Goal: Task Accomplishment & Management: Use online tool/utility

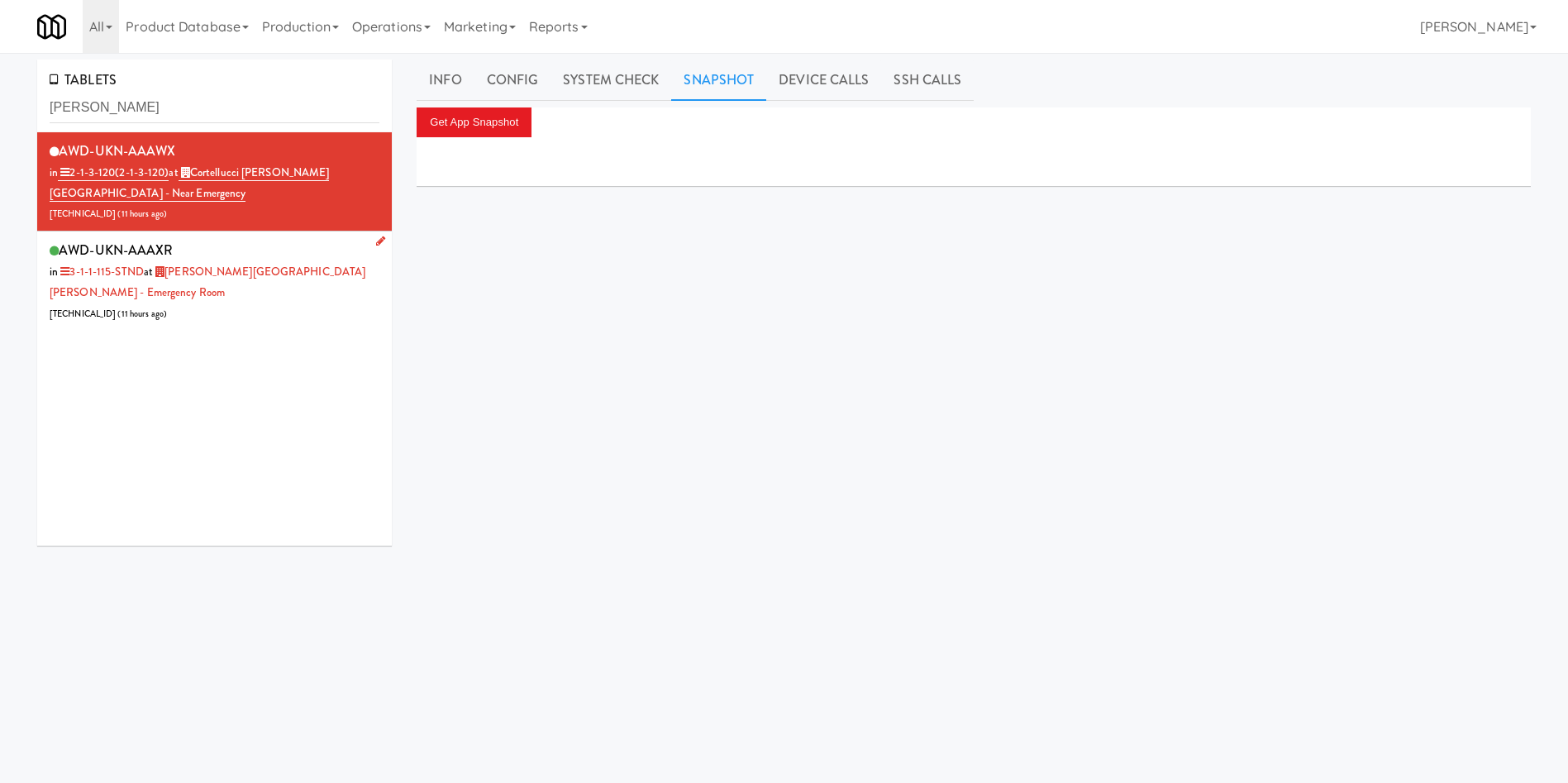
click at [263, 321] on div "AWD-UKN-AAAXR in 3-1-1-115-STND at Mackenzie Richmond Hill Hospital - Emergency…" at bounding box center [214, 280] width 330 height 85
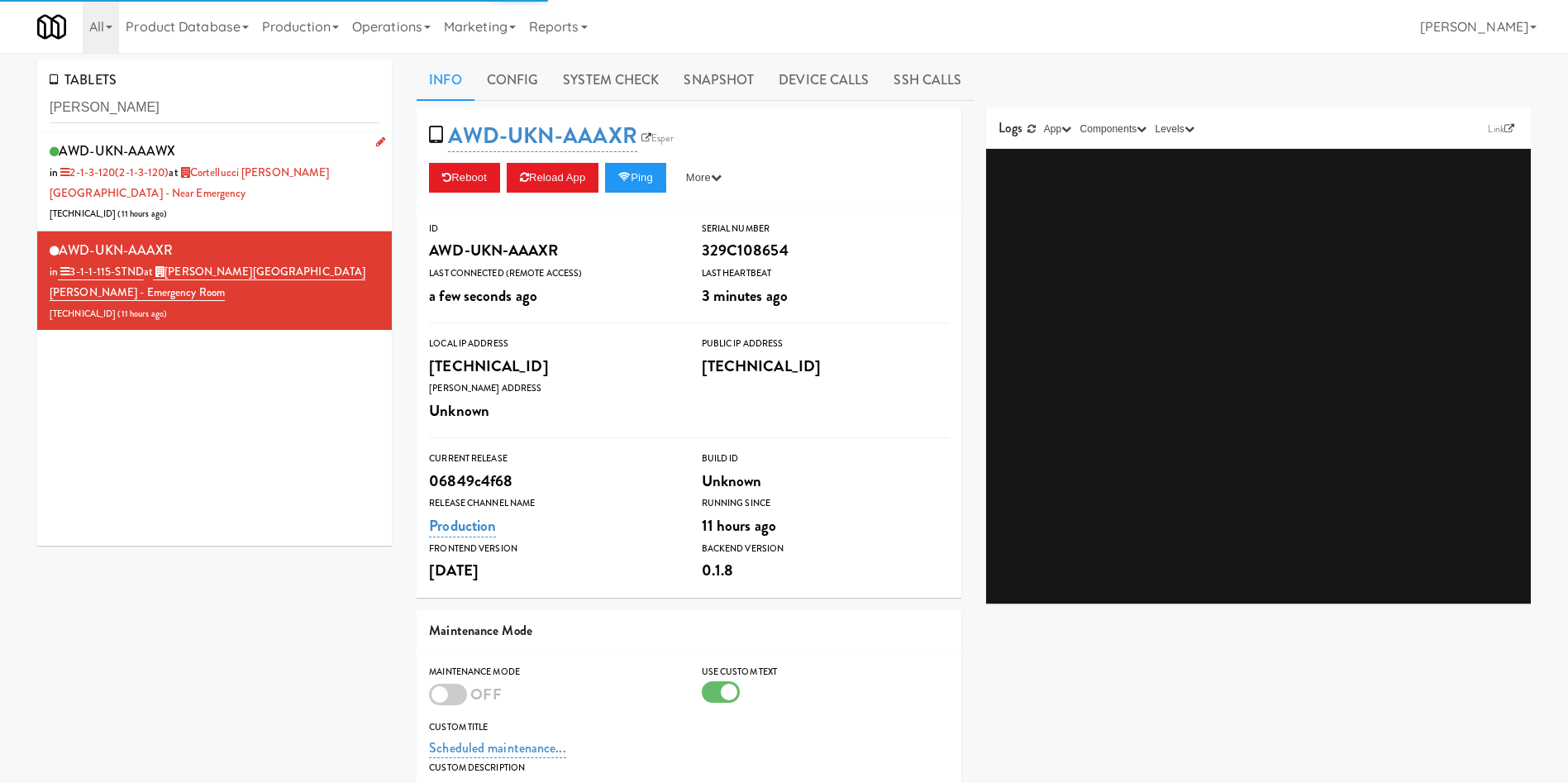
click at [290, 209] on div "AWD-UKN-AAAWX in 2-1-3-120 (2-1-3-120) at Cortellucci Vaughan Hospital - near E…" at bounding box center [214, 181] width 330 height 85
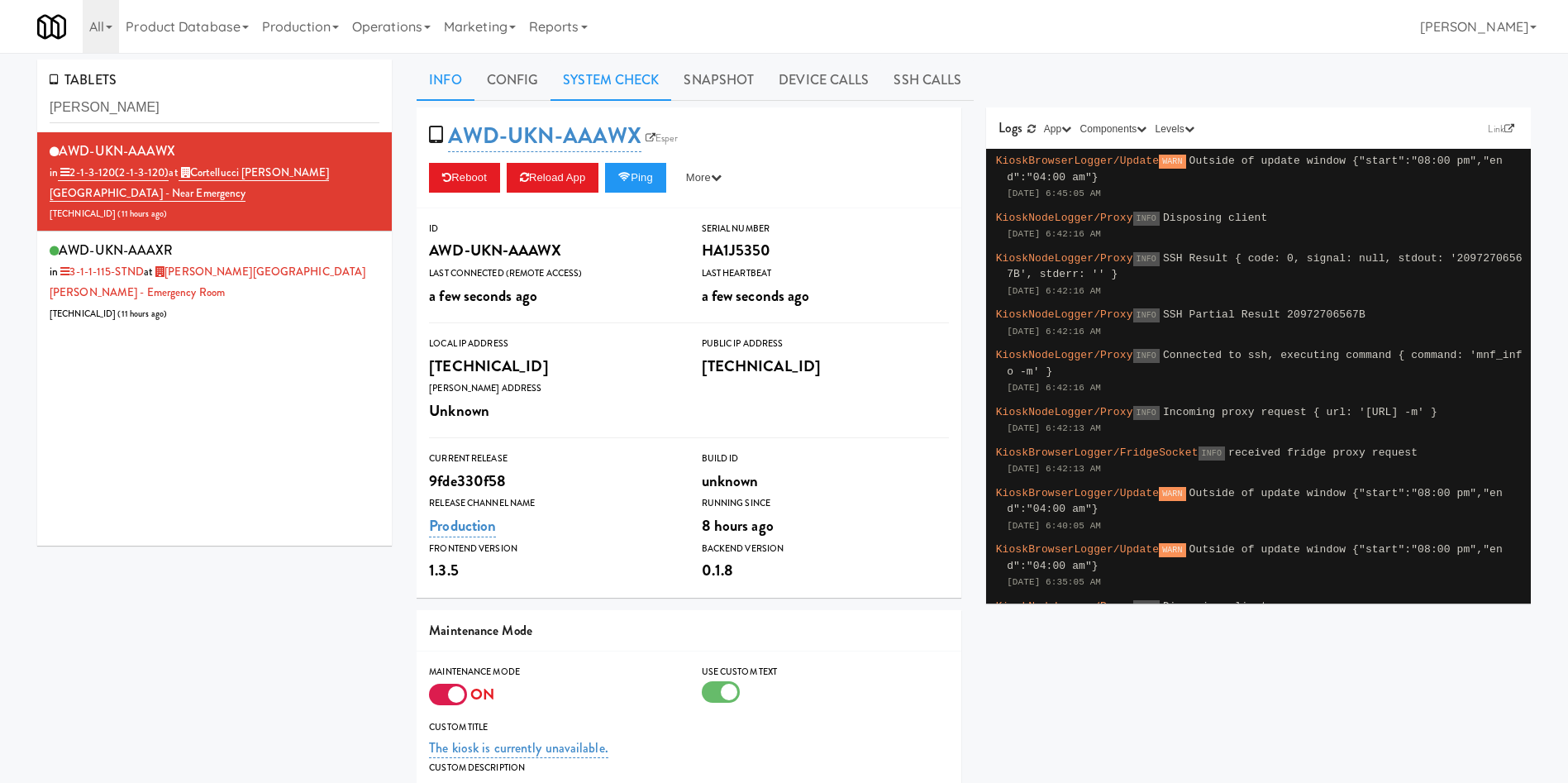
click at [626, 85] on link "System Check" at bounding box center [610, 80] width 121 height 42
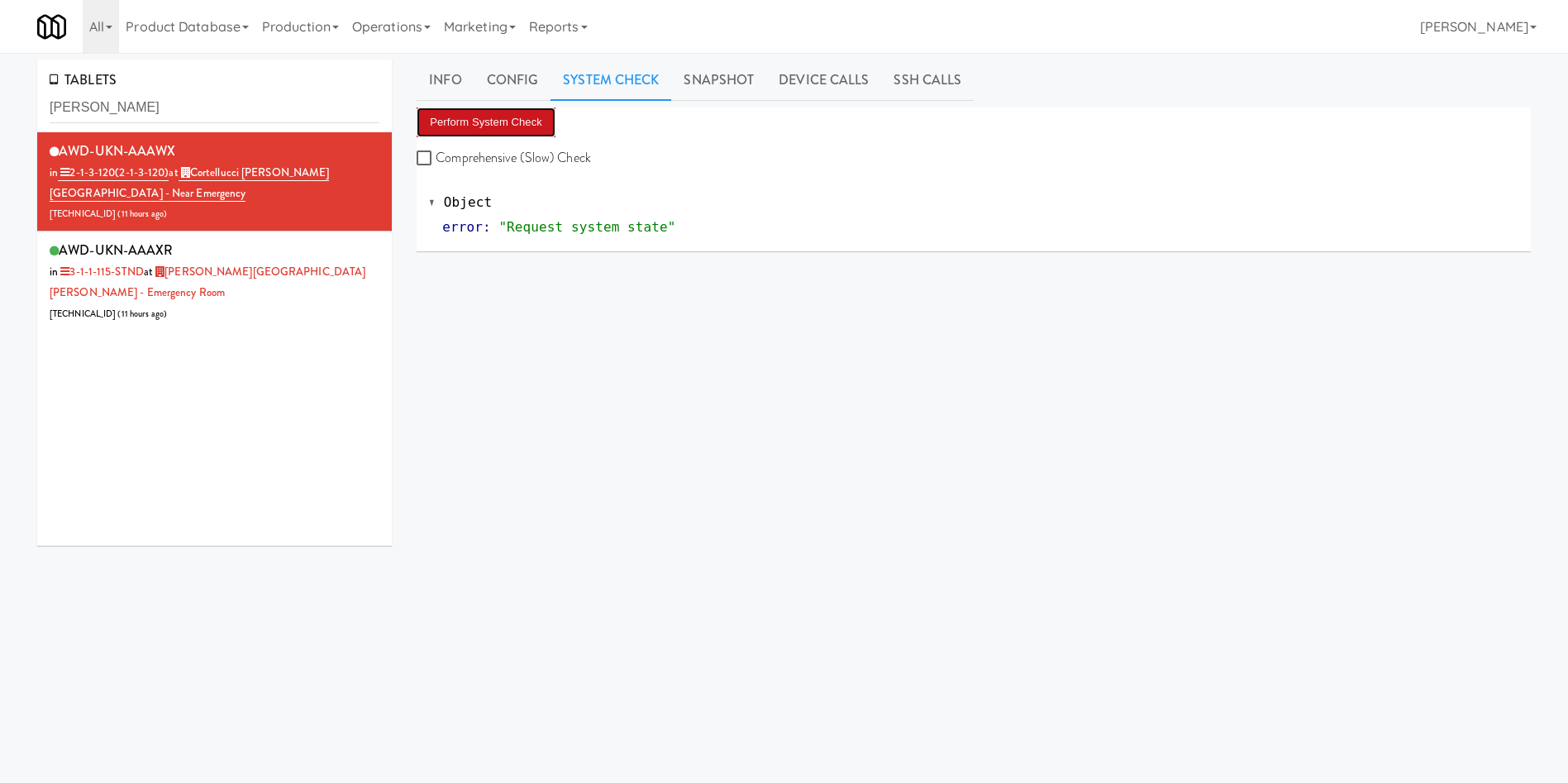
click at [517, 109] on button "Perform System Check" at bounding box center [486, 123] width 139 height 30
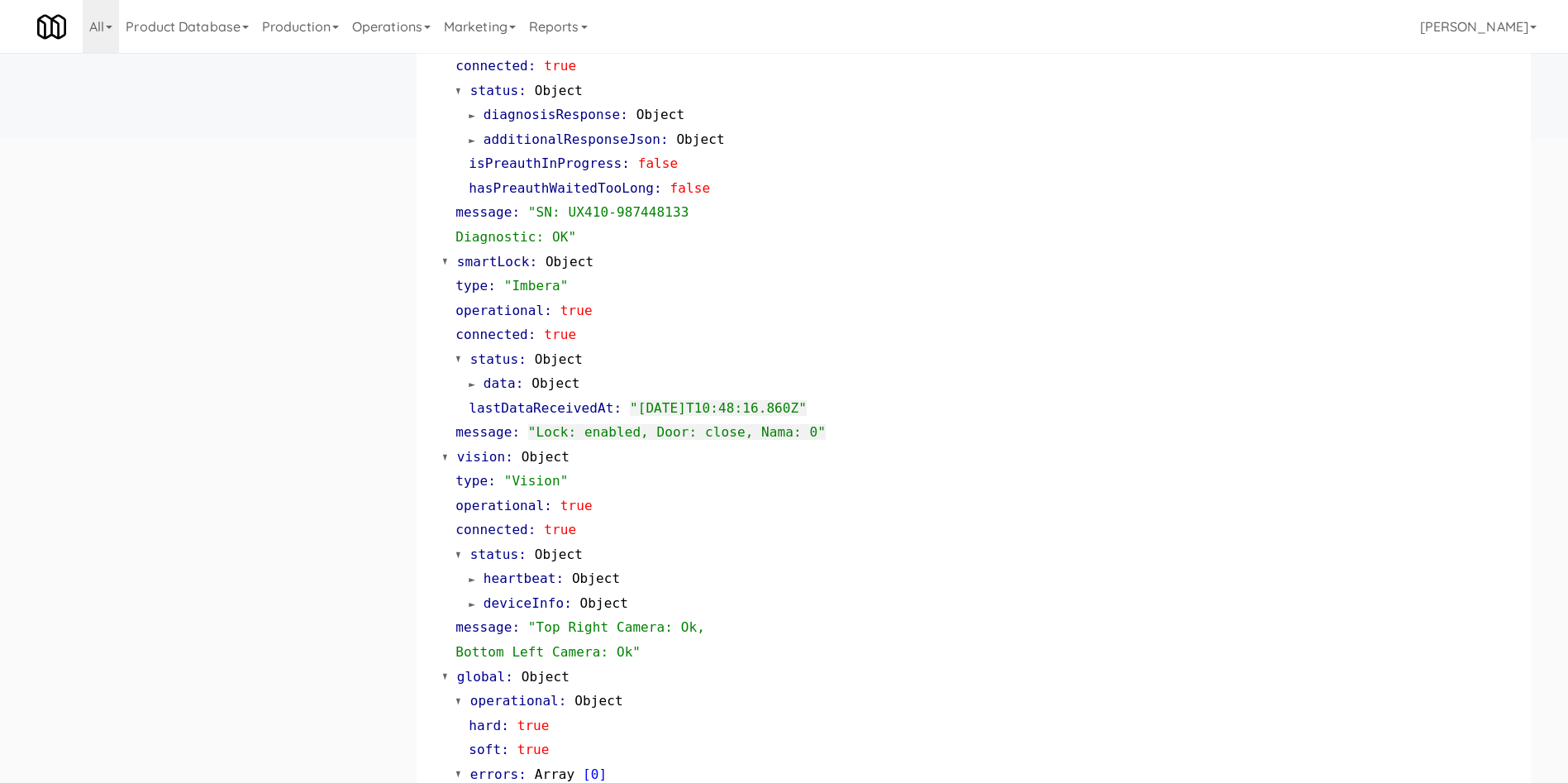
scroll to position [751, 0]
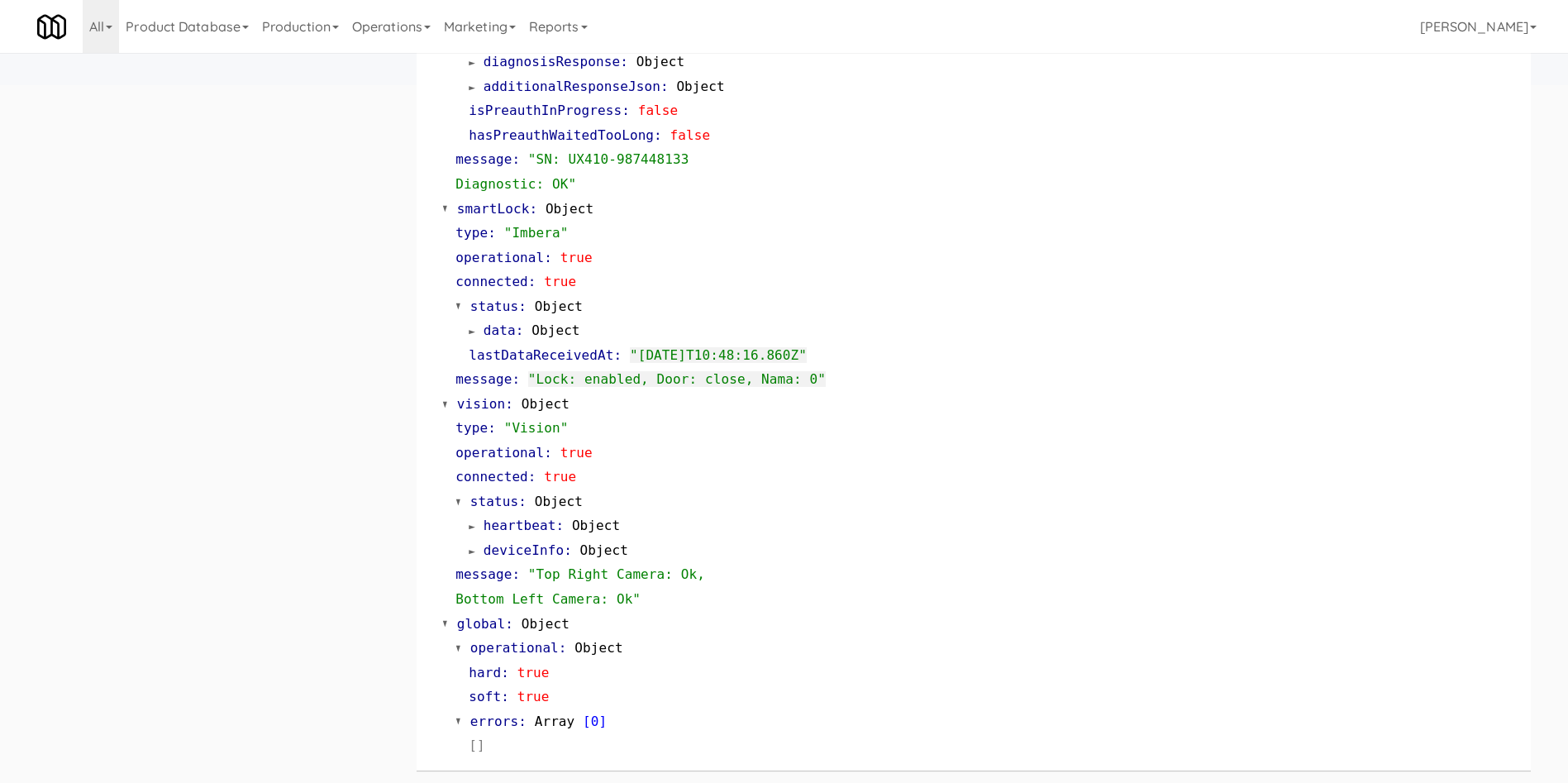
click at [228, 680] on div "TABLETS Mackenzie AWD-UKN-AAAWX in 2-1-3-120 (2-1-3-120) at Cortellucci Vaughan…" at bounding box center [784, 46] width 1519 height 1474
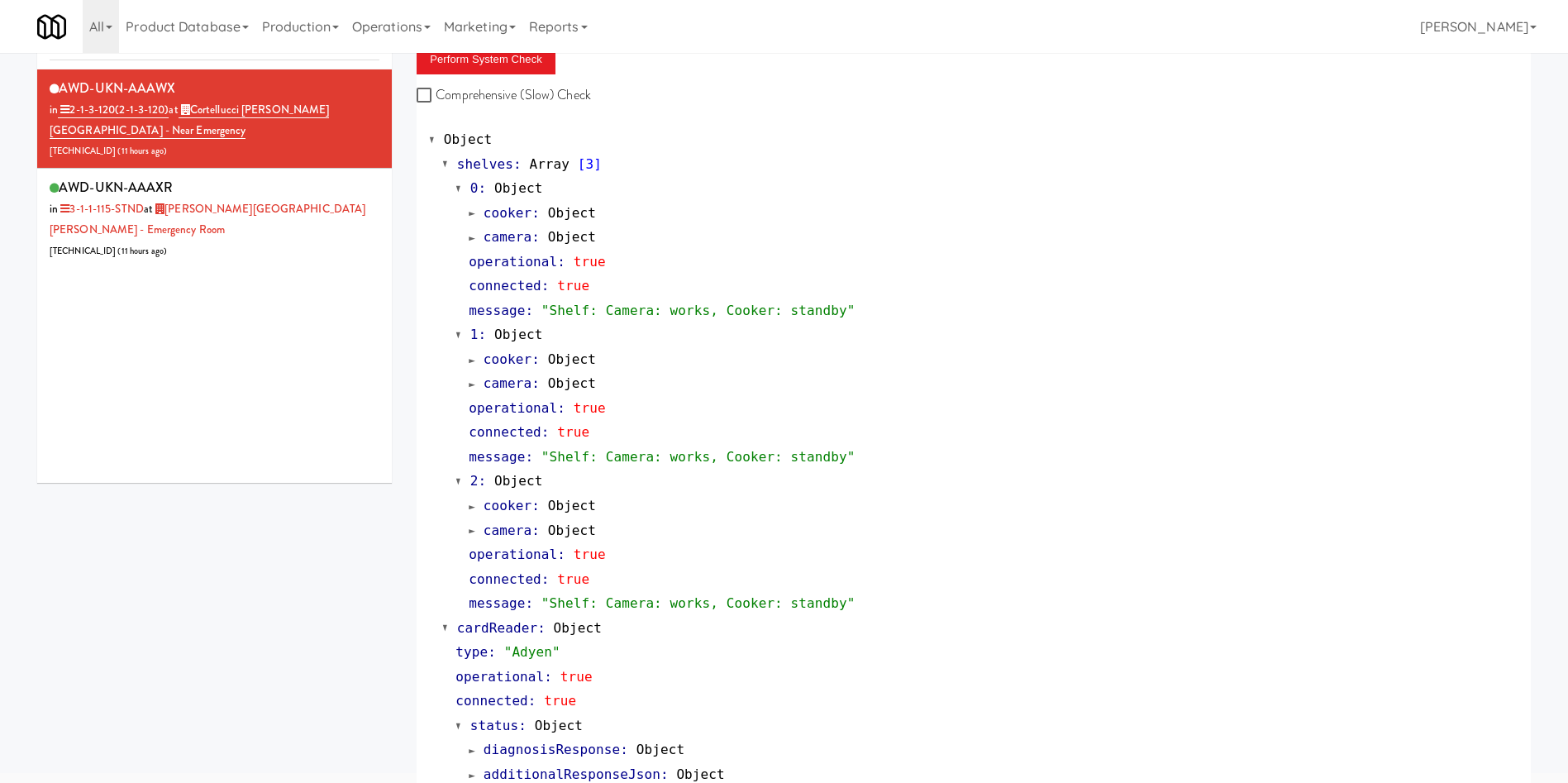
scroll to position [6, 0]
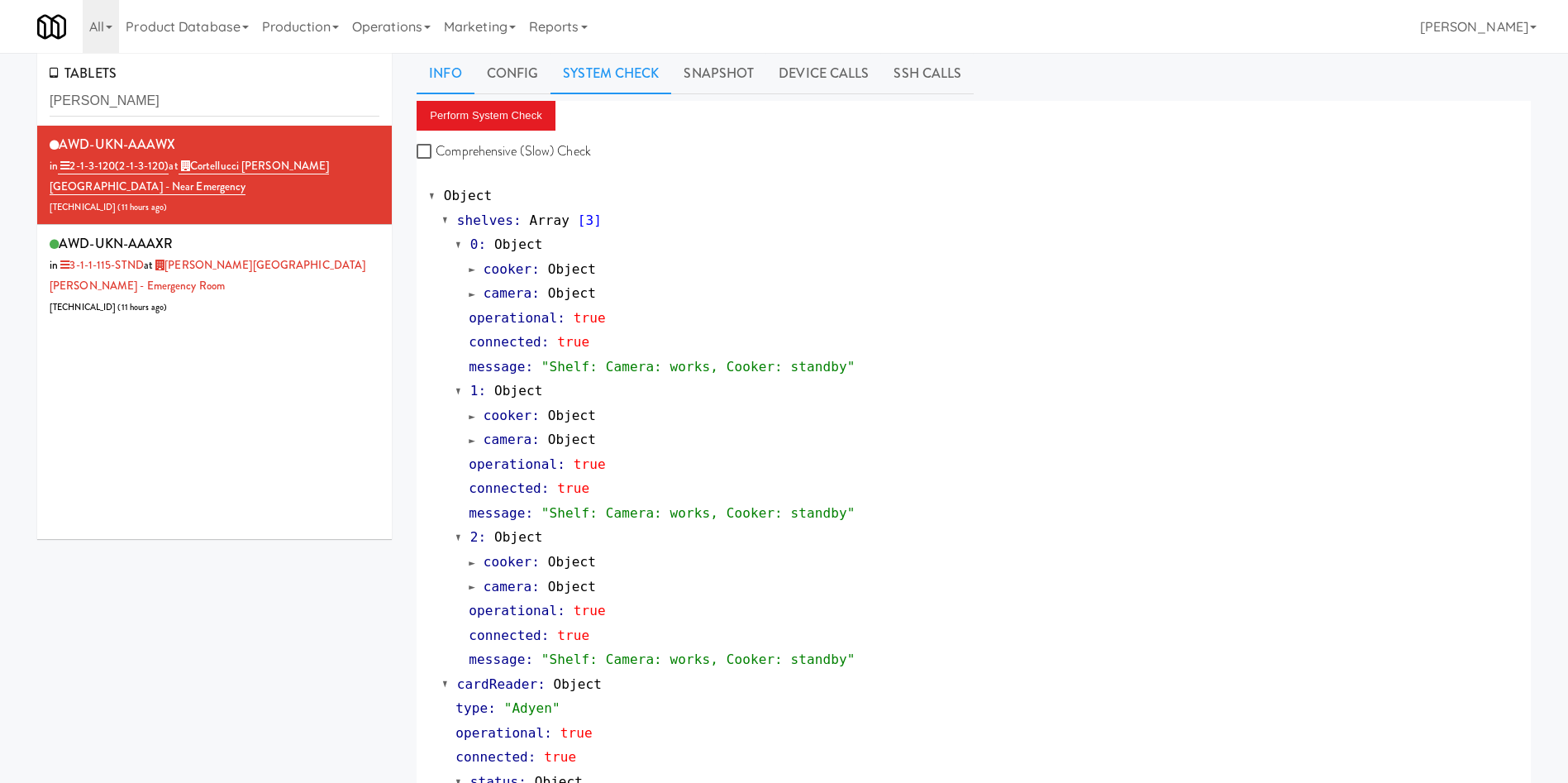
click at [436, 73] on link "Info" at bounding box center [445, 73] width 57 height 42
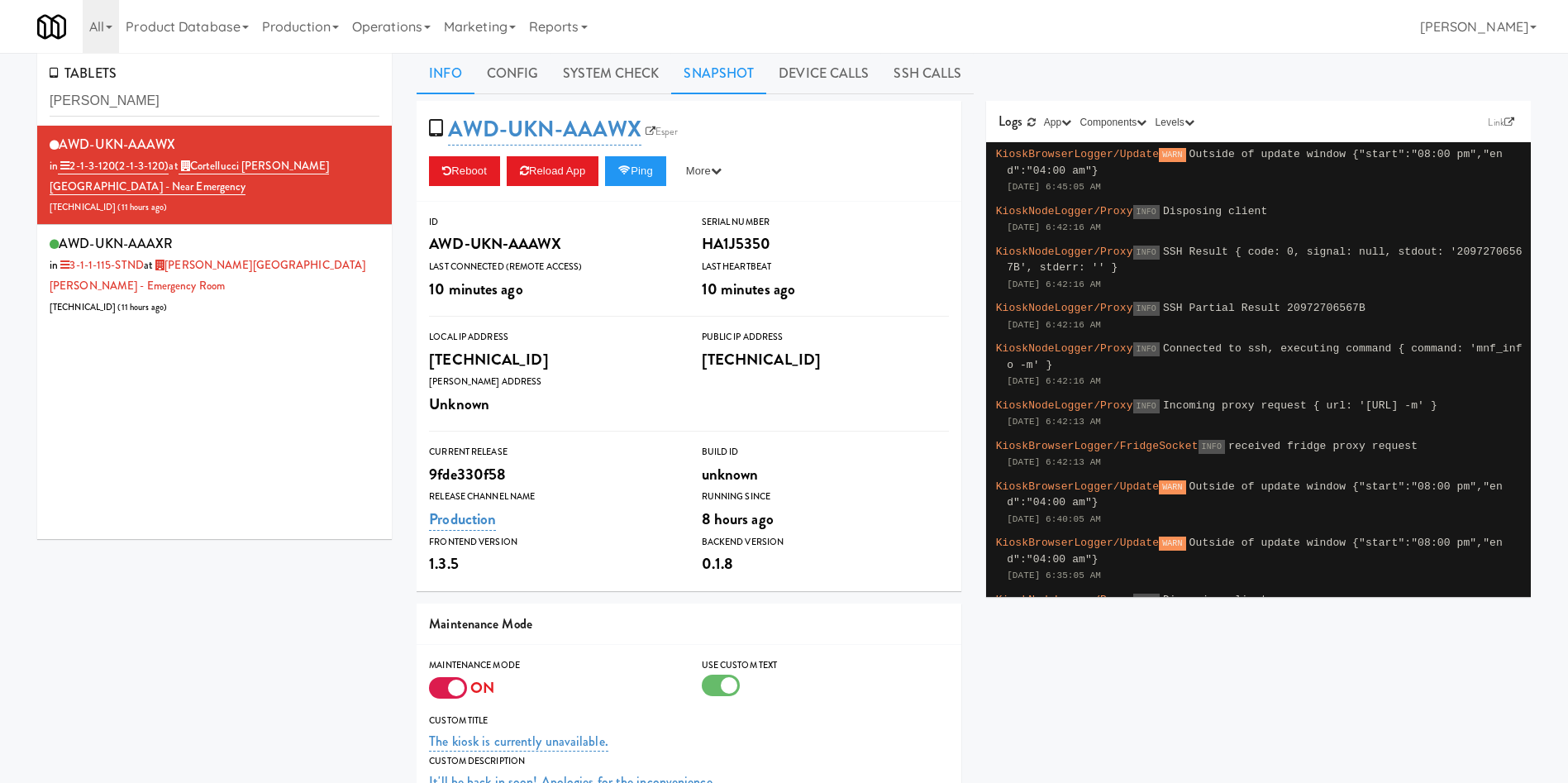
click at [693, 75] on link "Snapshot" at bounding box center [719, 73] width 95 height 42
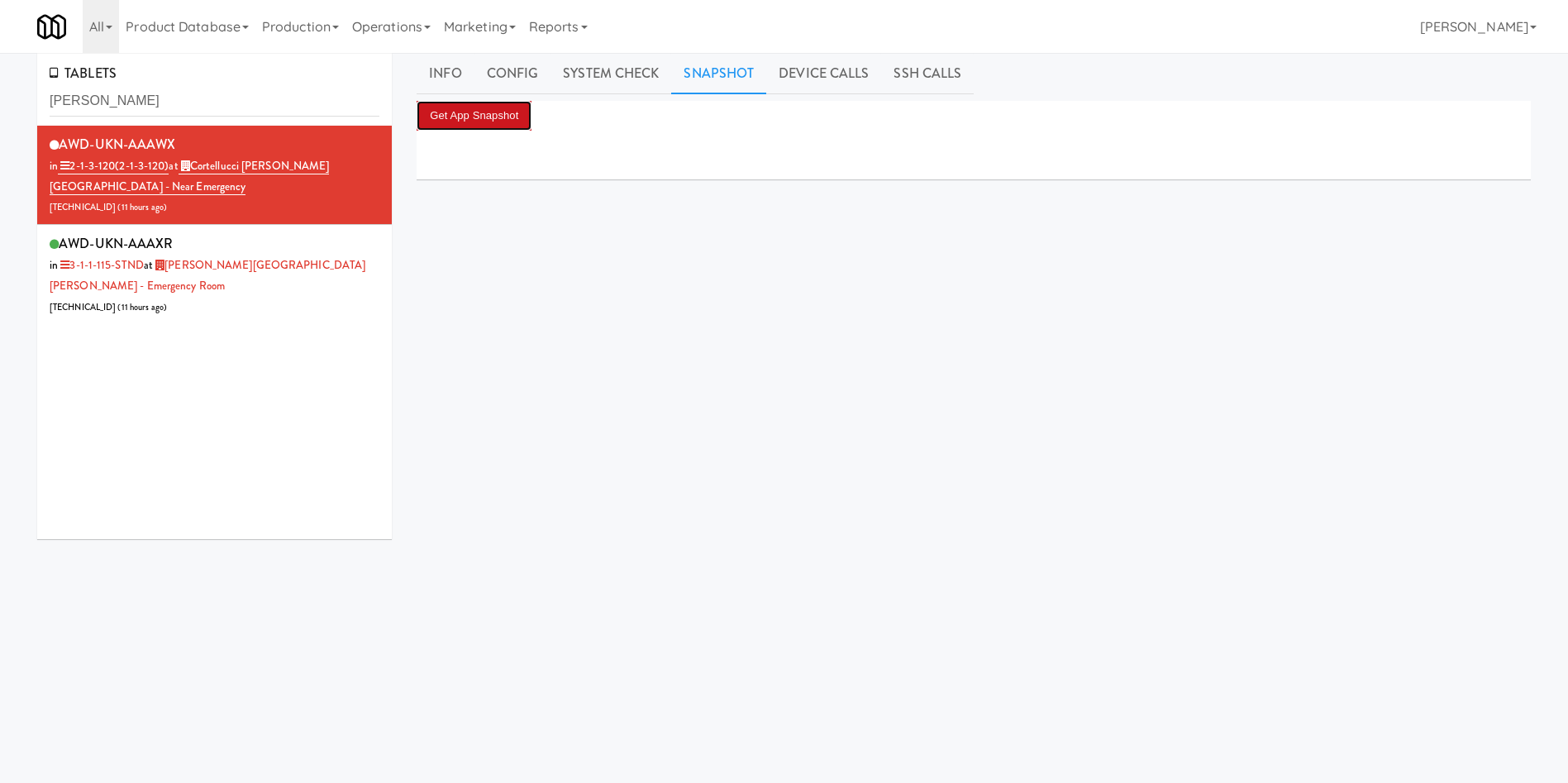
click at [497, 118] on button "Get App Snapshot" at bounding box center [474, 116] width 115 height 30
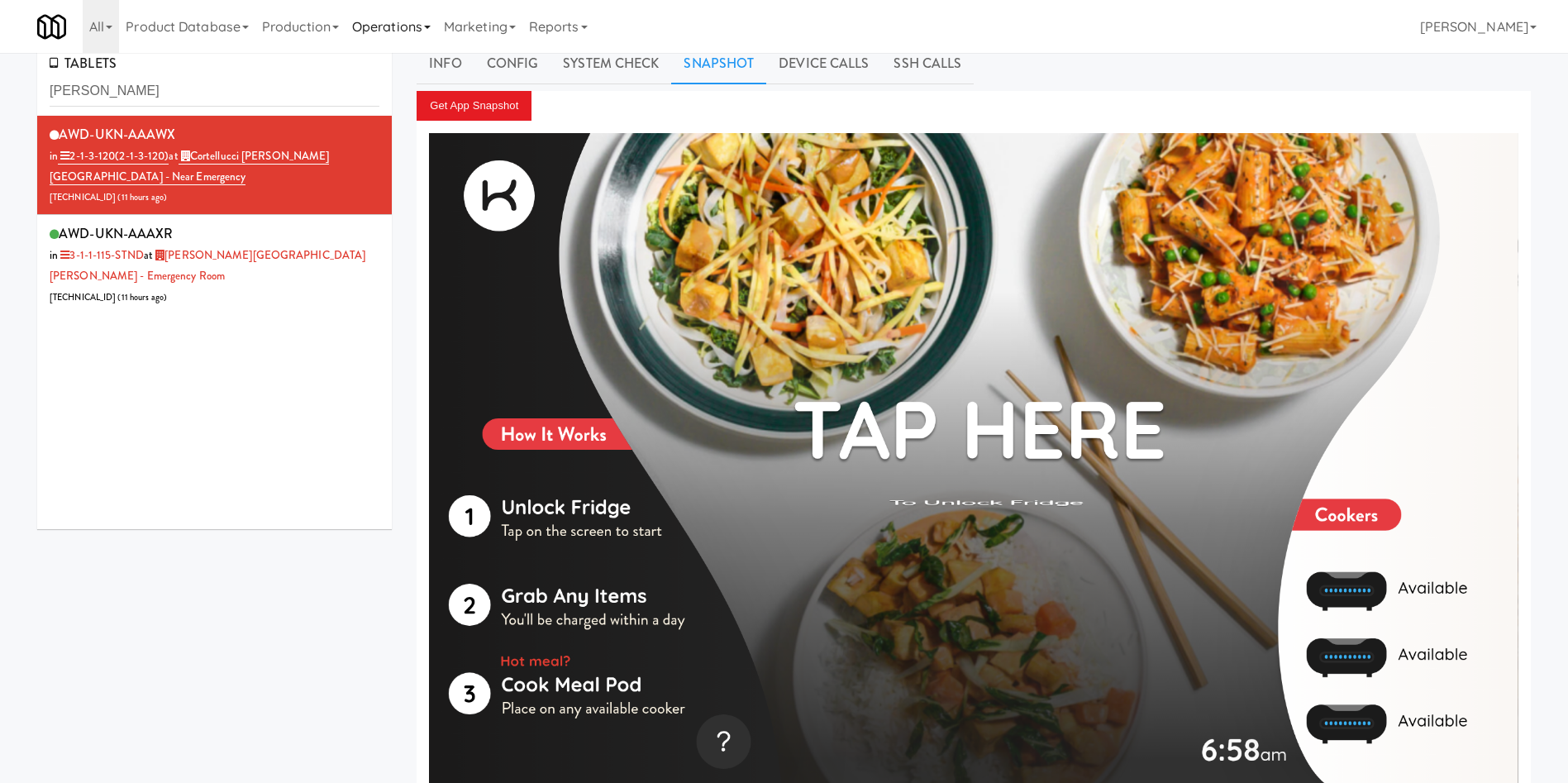
scroll to position [0, 0]
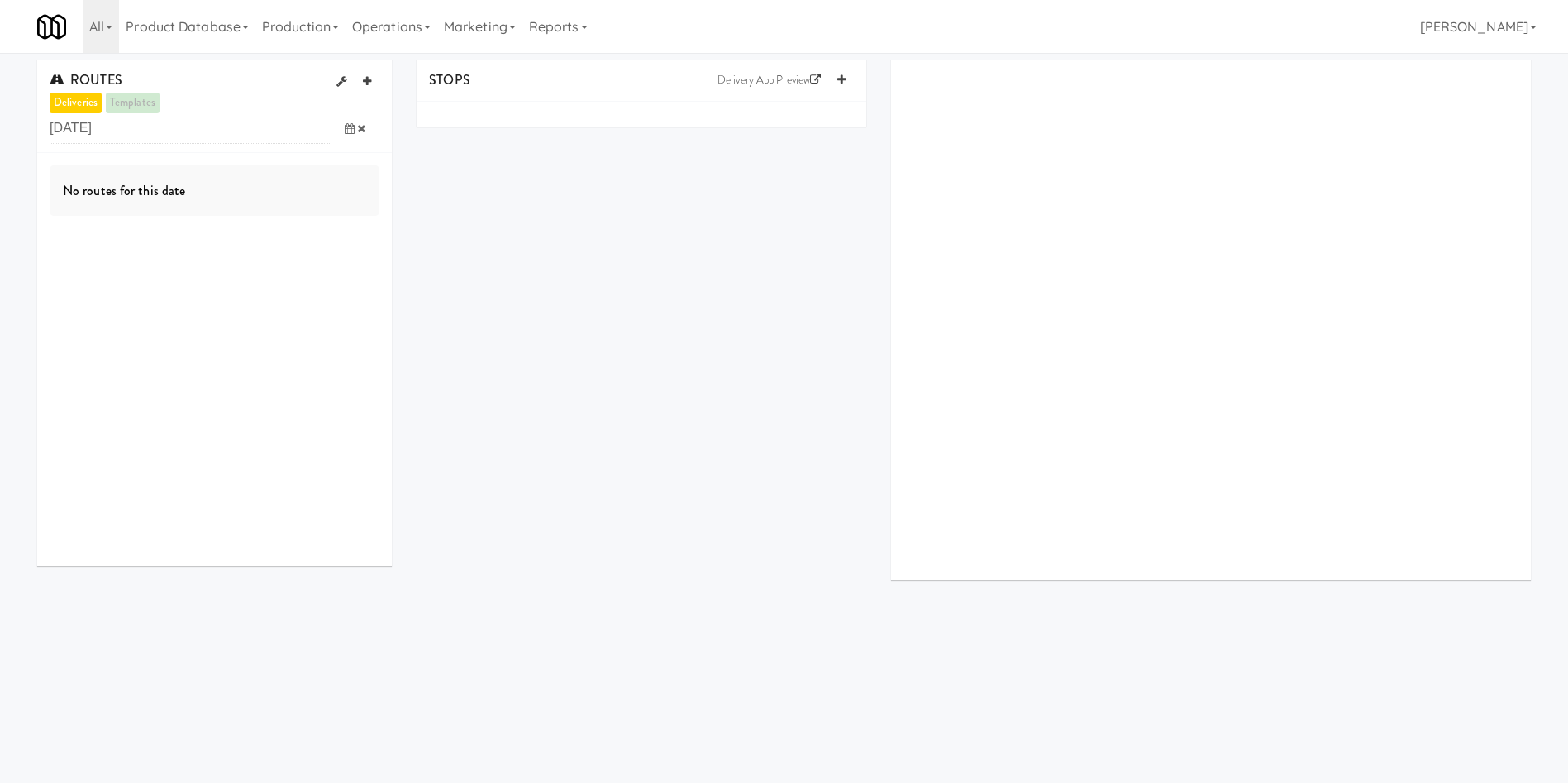
click at [345, 130] on icon at bounding box center [349, 128] width 10 height 11
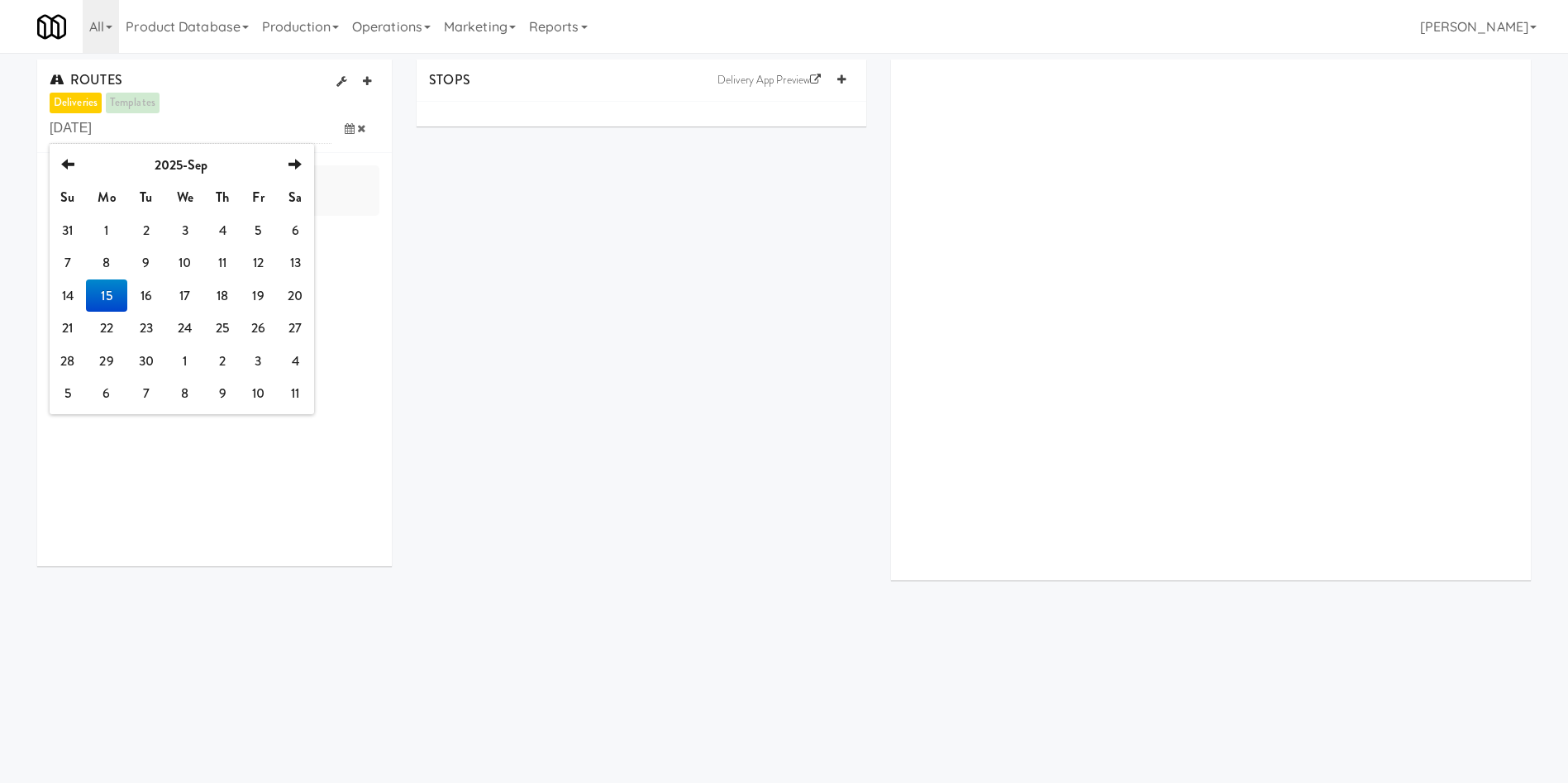
click at [103, 301] on td "15" at bounding box center [106, 295] width 42 height 33
